Goal: Obtain resource: Download file/media

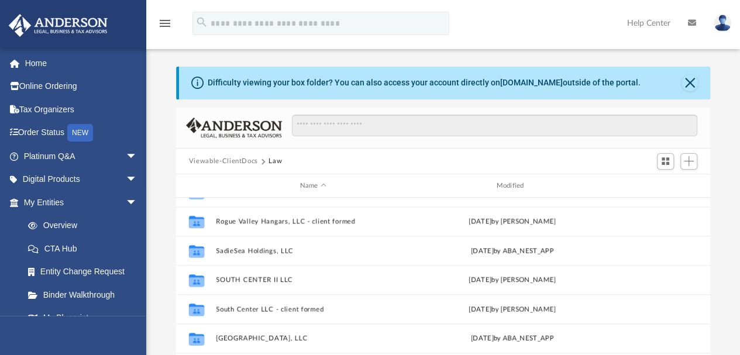
scroll to position [692, 0]
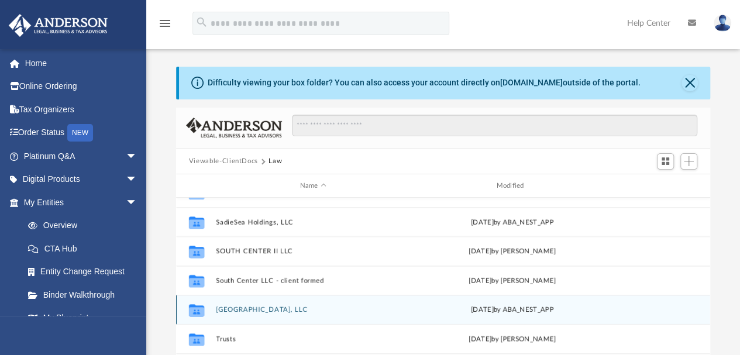
click at [233, 308] on button "Sunnybrook Village, LLC" at bounding box center [313, 310] width 194 height 8
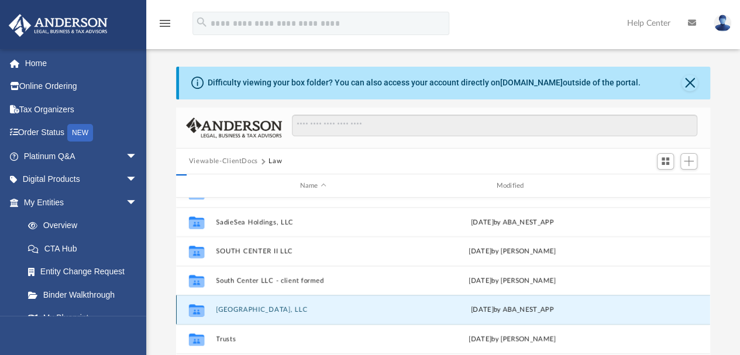
click at [233, 308] on button "Sunnybrook Village, LLC" at bounding box center [313, 310] width 194 height 8
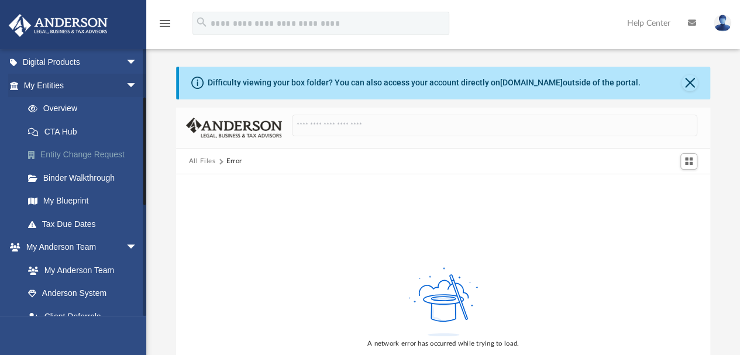
scroll to position [175, 0]
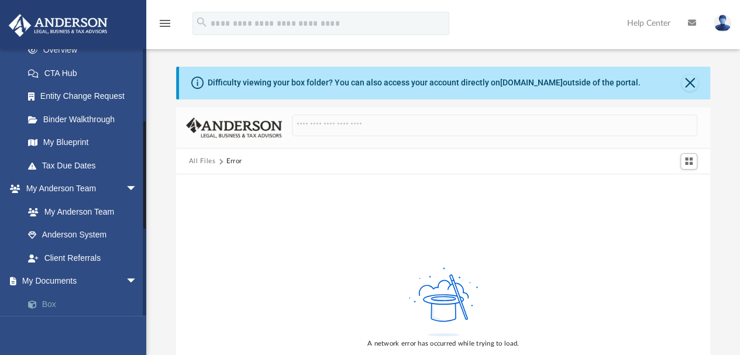
click at [47, 305] on link "Box" at bounding box center [85, 303] width 139 height 23
click at [49, 303] on link "Box" at bounding box center [85, 303] width 139 height 23
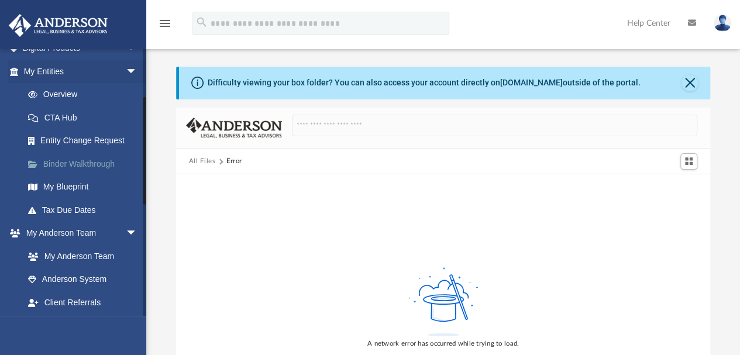
scroll to position [117, 0]
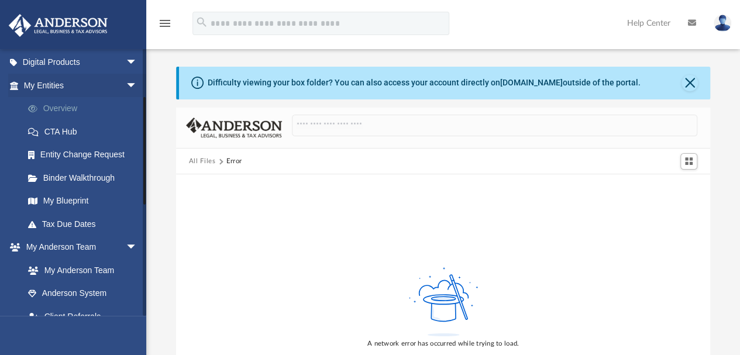
click at [56, 107] on link "Overview" at bounding box center [85, 108] width 139 height 23
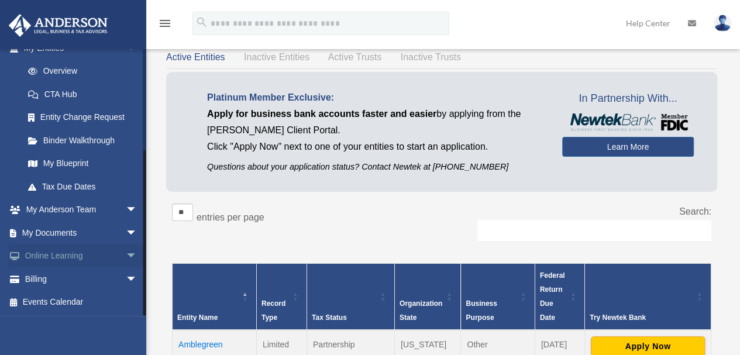
scroll to position [58, 0]
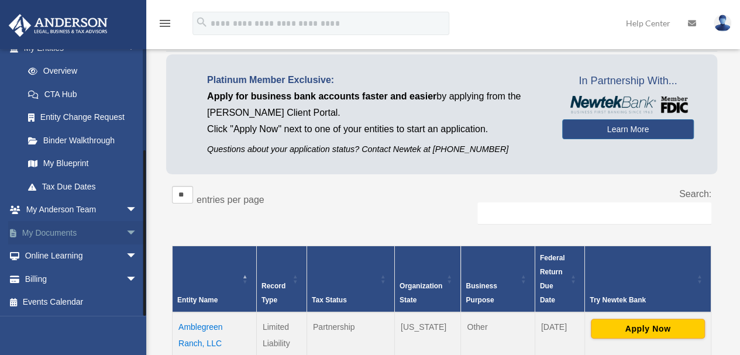
click at [65, 233] on link "My Documents arrow_drop_down" at bounding box center [81, 232] width 147 height 23
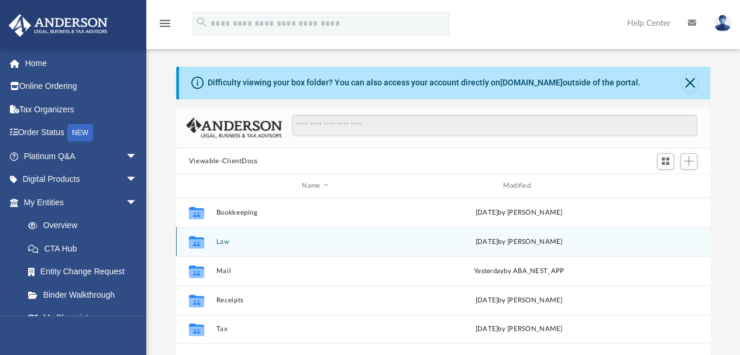
scroll to position [257, 525]
click at [214, 242] on div "Collaborated Folder Law [DATE] by [PERSON_NAME]" at bounding box center [443, 241] width 534 height 29
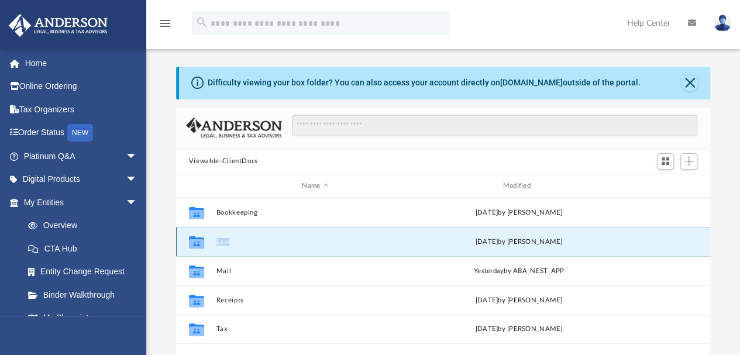
click at [214, 242] on div "Collaborated Folder Law [DATE] by [PERSON_NAME]" at bounding box center [443, 241] width 534 height 29
click at [199, 241] on icon "grid" at bounding box center [196, 243] width 15 height 9
click at [244, 239] on button "Law" at bounding box center [315, 242] width 198 height 8
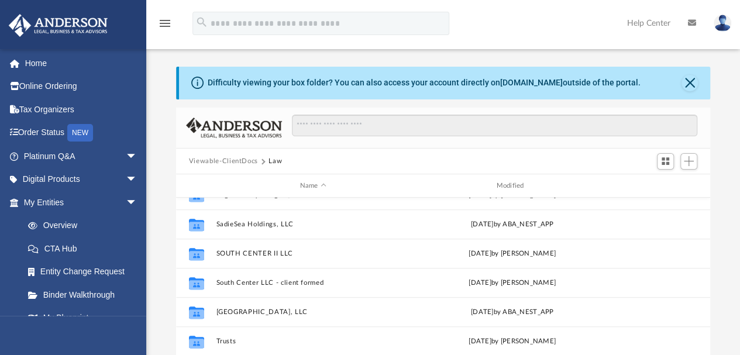
scroll to position [692, 0]
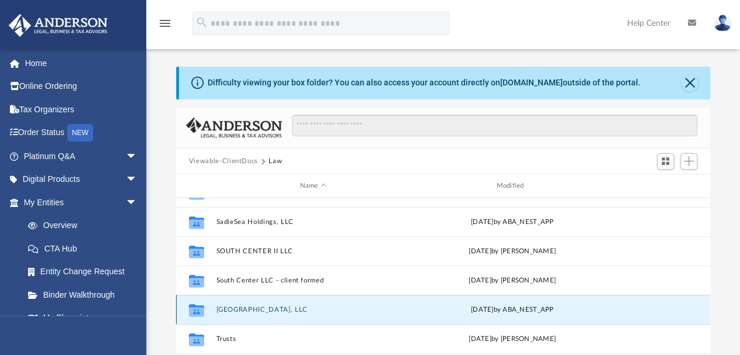
click at [225, 308] on button "[GEOGRAPHIC_DATA], LLC" at bounding box center [313, 310] width 194 height 8
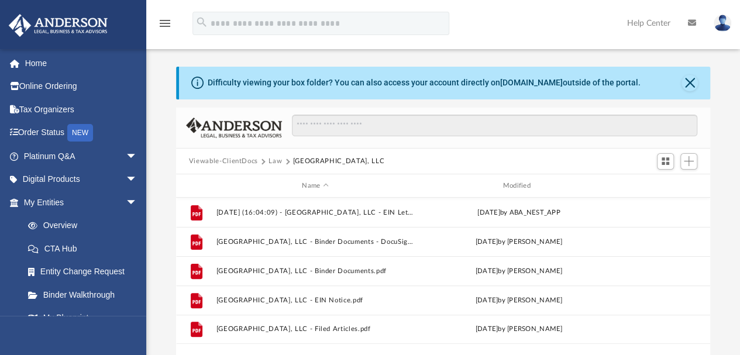
scroll to position [0, 0]
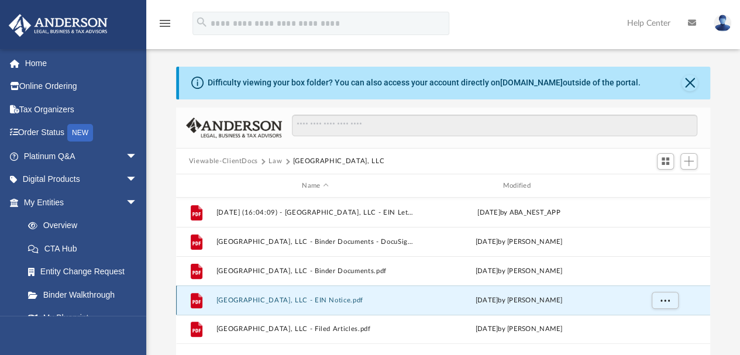
click at [301, 298] on button "[GEOGRAPHIC_DATA], LLC - EIN Notice.pdf" at bounding box center [315, 300] width 198 height 8
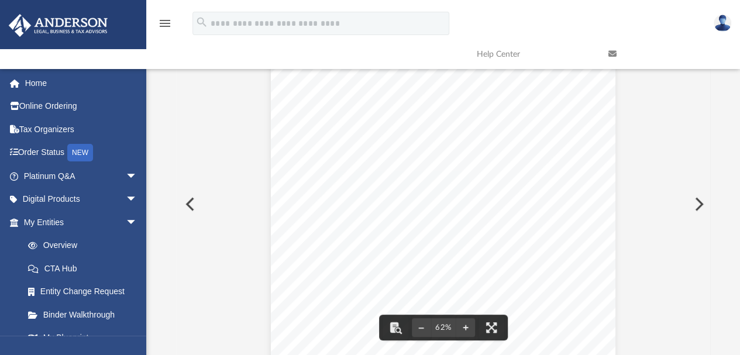
click at [183, 204] on button "Preview" at bounding box center [189, 204] width 26 height 33
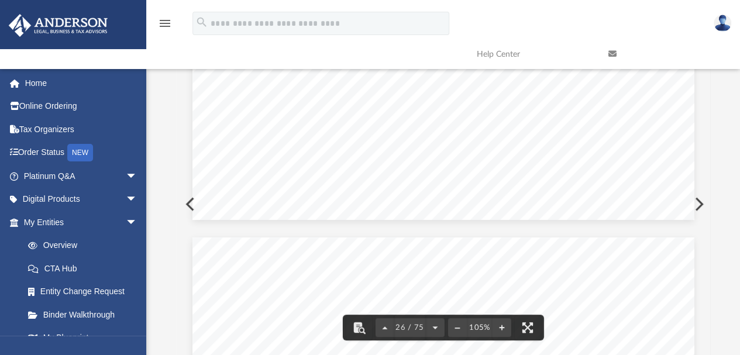
scroll to position [16929, 0]
click at [192, 202] on div "Operating Agreement of Sunnybrook Village, LLC Page 15 of 49 ARTICLE EIGHT COMP…" at bounding box center [443, 129] width 502 height 649
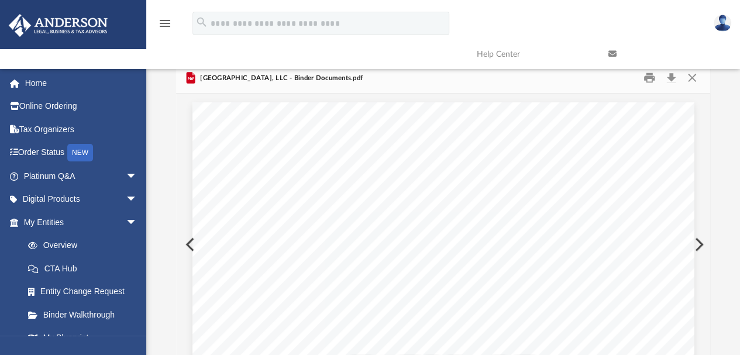
scroll to position [0, 0]
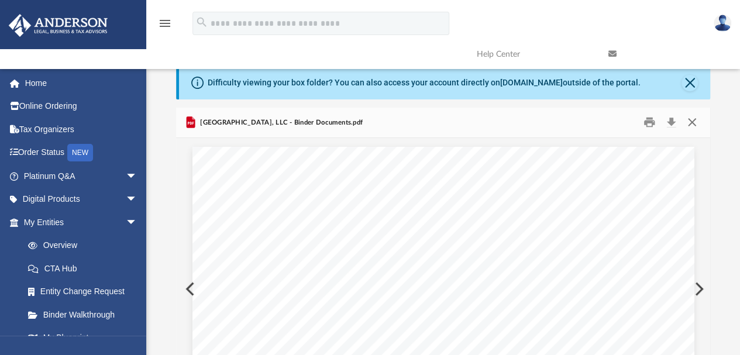
click at [691, 122] on button "Close" at bounding box center [691, 122] width 21 height 18
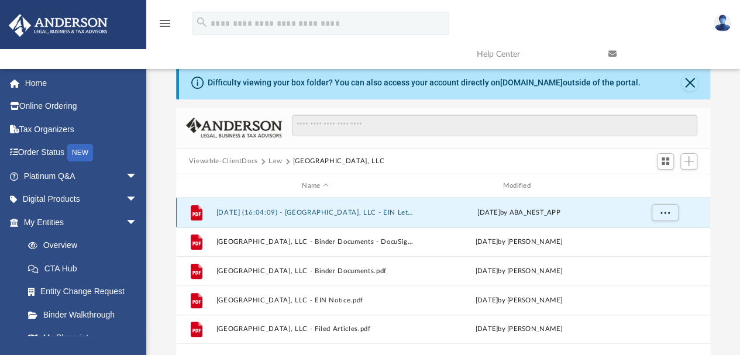
click at [302, 212] on button "[DATE] (16:04:09) - [GEOGRAPHIC_DATA], LLC - EIN Letter from IRS.pdf" at bounding box center [315, 213] width 198 height 8
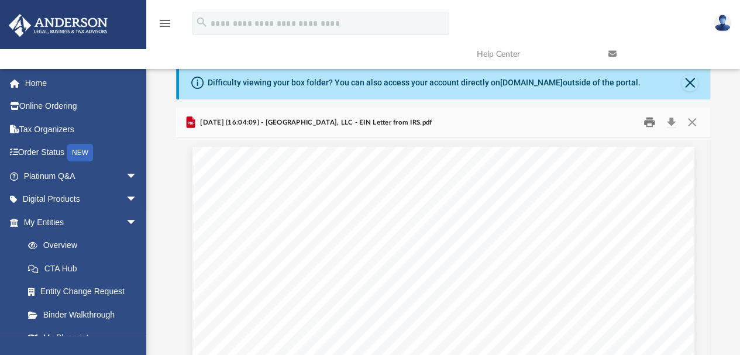
click at [650, 121] on button "Print" at bounding box center [648, 122] width 23 height 18
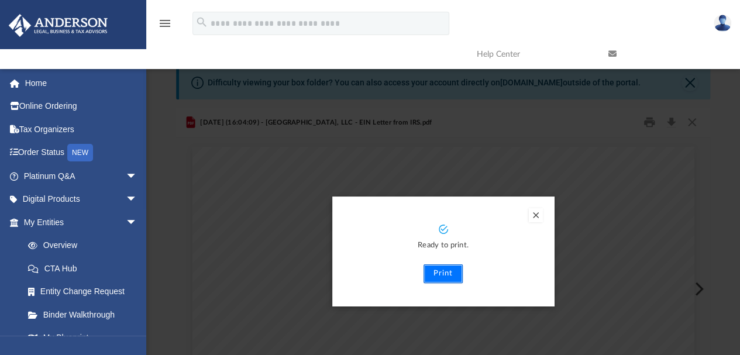
click at [437, 274] on button "Print" at bounding box center [442, 273] width 39 height 19
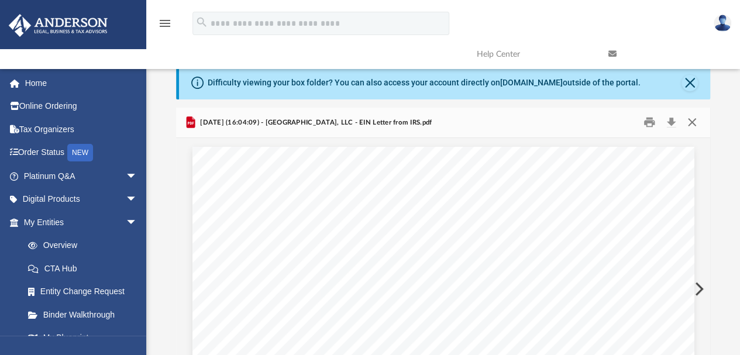
click at [691, 121] on button "Close" at bounding box center [691, 122] width 21 height 18
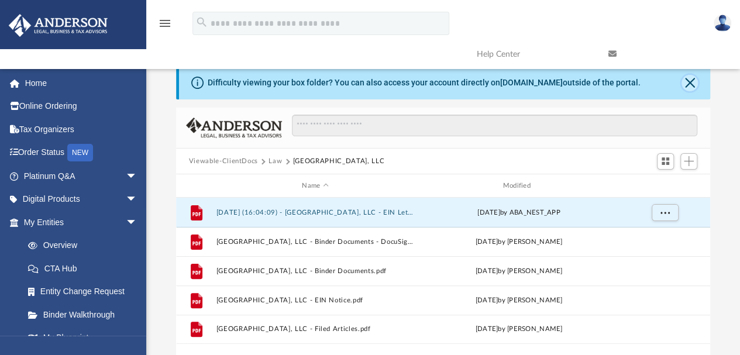
click at [692, 81] on button "Close" at bounding box center [689, 83] width 16 height 16
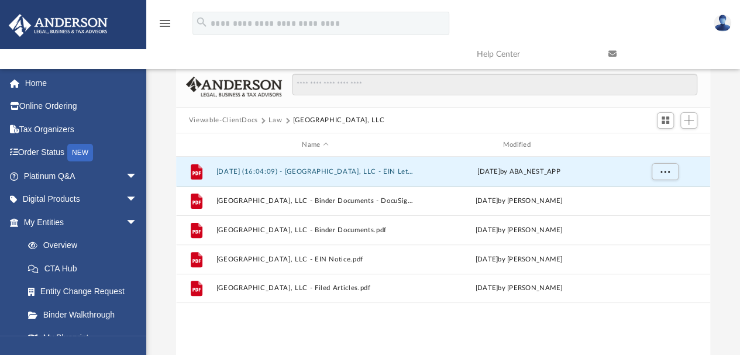
click at [273, 119] on button "Law" at bounding box center [274, 120] width 13 height 11
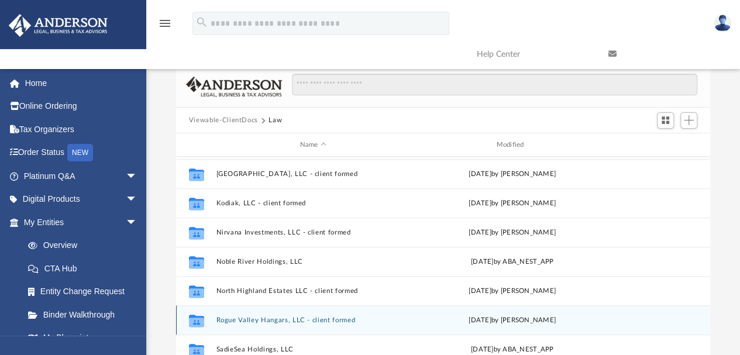
scroll to position [517, 0]
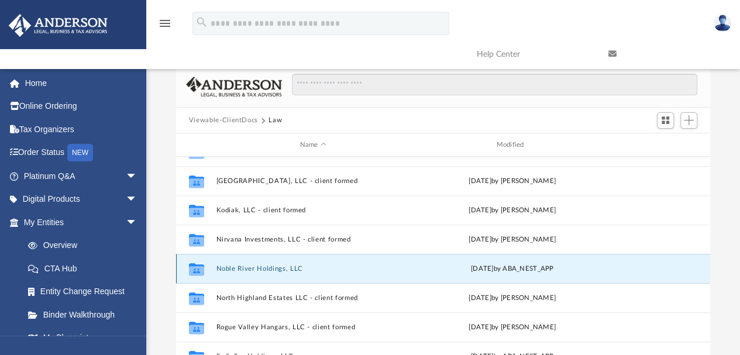
click at [250, 267] on button "Noble River Holdings, LLC" at bounding box center [313, 269] width 194 height 8
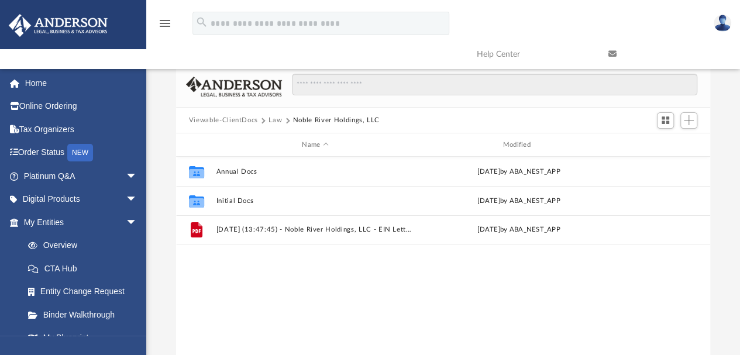
scroll to position [0, 0]
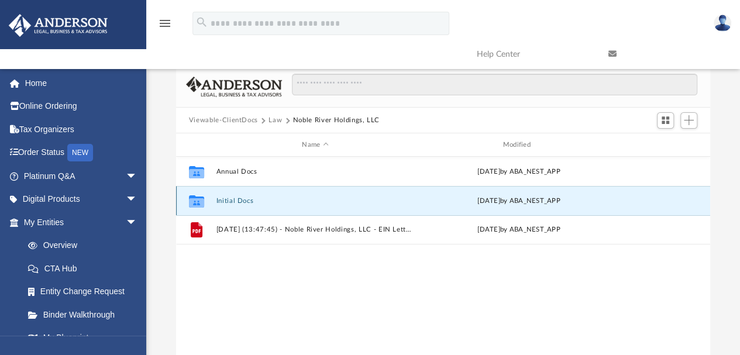
click at [230, 200] on button "Initial Docs" at bounding box center [315, 201] width 198 height 8
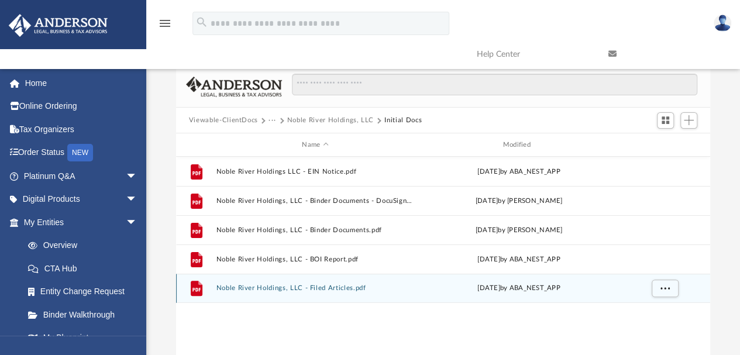
click at [264, 288] on button "Noble River Holdings, LLC - Filed Articles.pdf" at bounding box center [315, 289] width 198 height 8
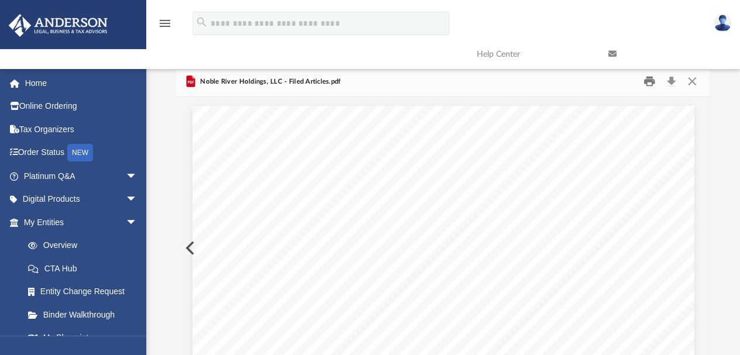
click at [648, 82] on button "Print" at bounding box center [648, 82] width 23 height 18
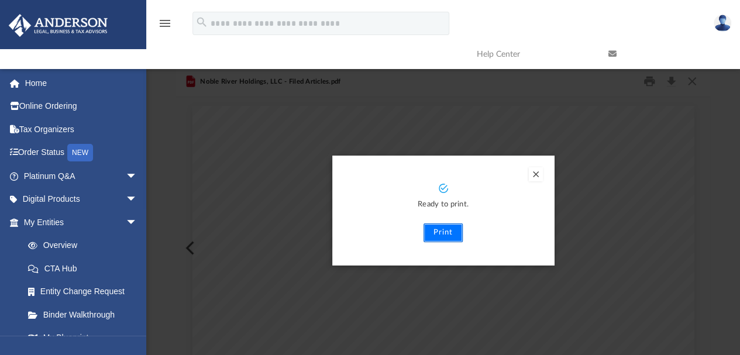
click at [435, 234] on button "Print" at bounding box center [442, 232] width 39 height 19
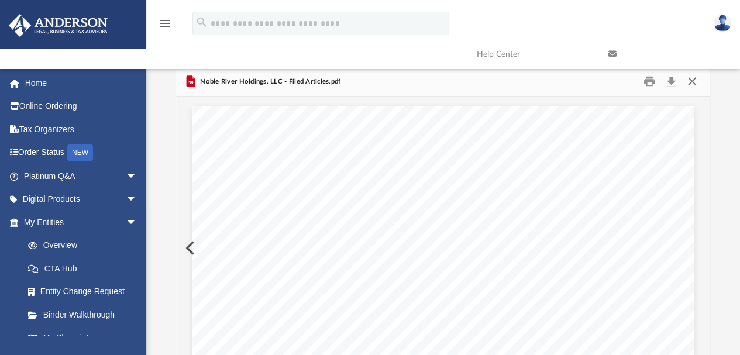
click at [693, 80] on button "Close" at bounding box center [691, 82] width 21 height 18
